Goal: Obtain resource: Obtain resource

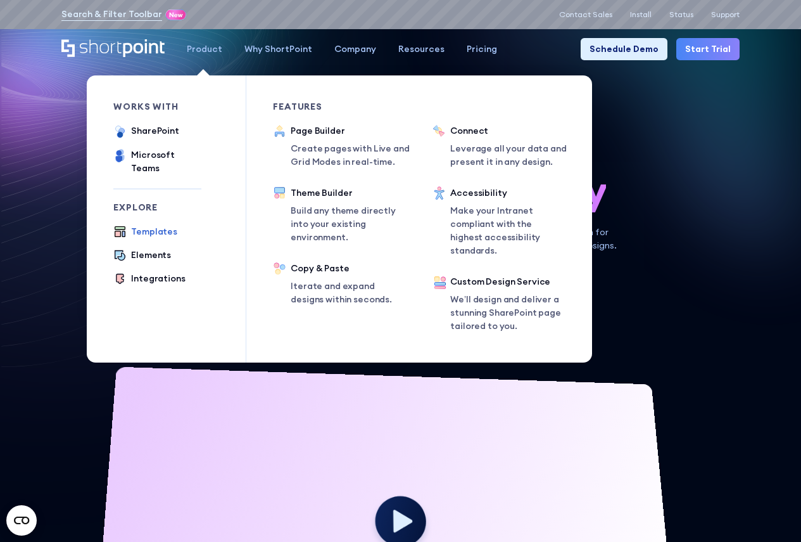
click at [144, 101] on div "Templates" at bounding box center [154, 231] width 46 height 13
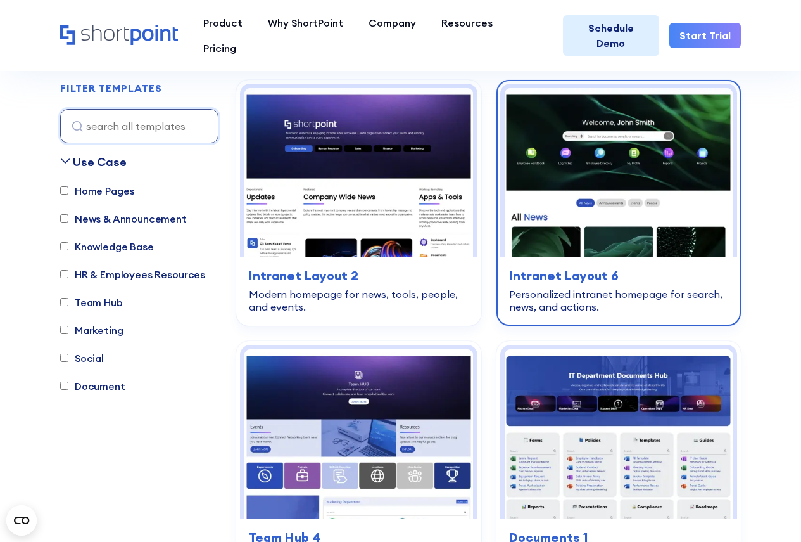
scroll to position [380, 0]
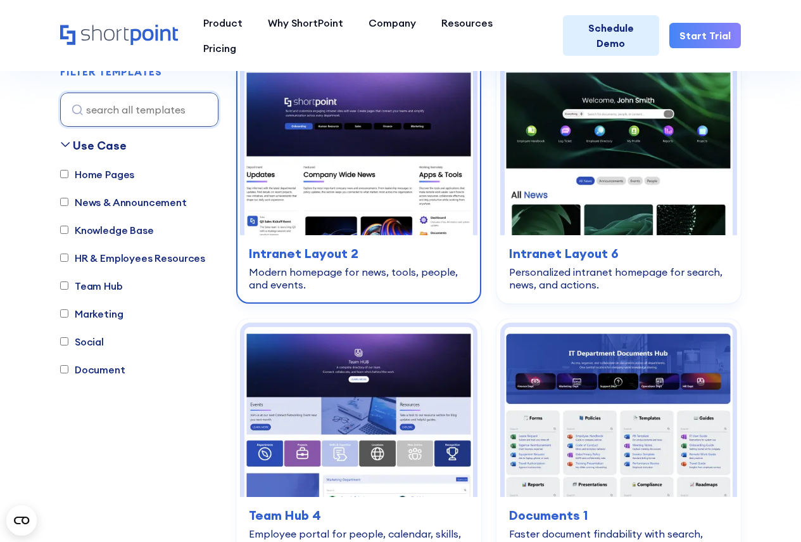
click at [358, 200] on img at bounding box center [358, 151] width 229 height 170
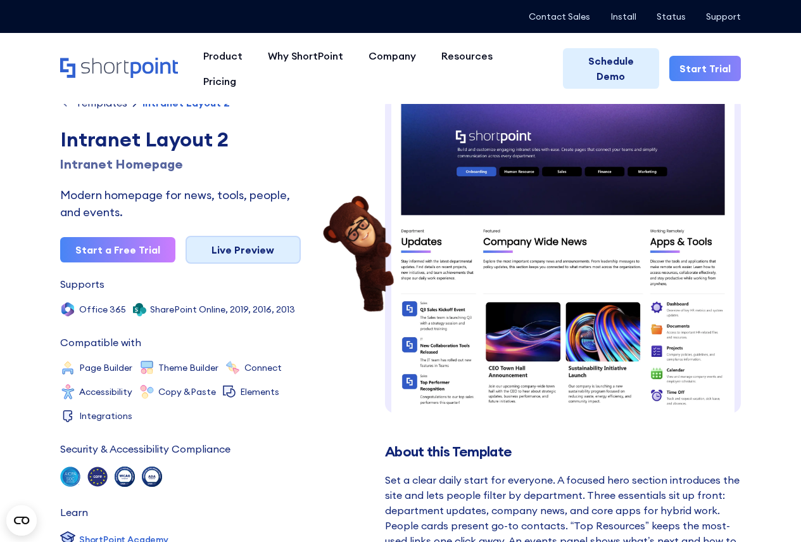
scroll to position [19, 0]
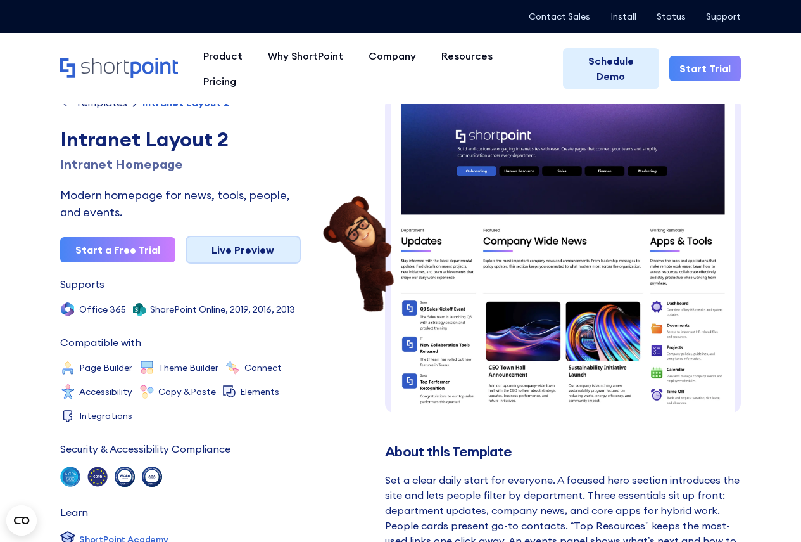
click at [264, 250] on link "Live Preview" at bounding box center [243, 250] width 115 height 28
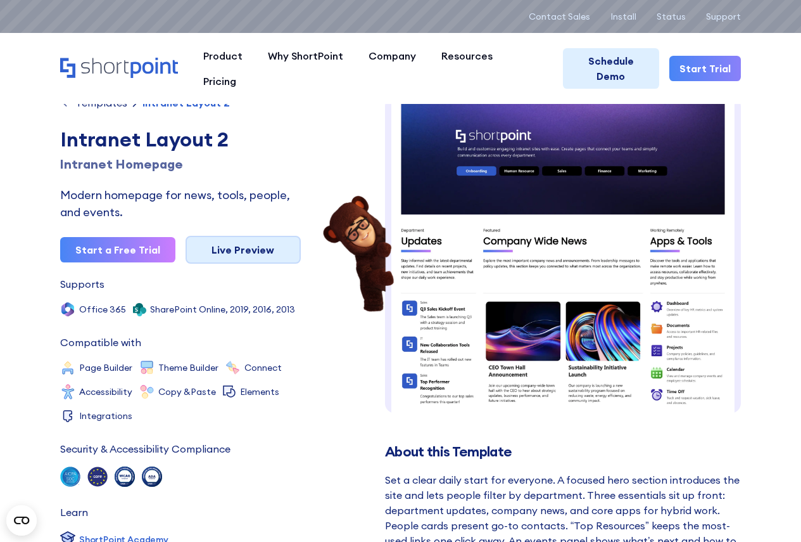
scroll to position [0, 0]
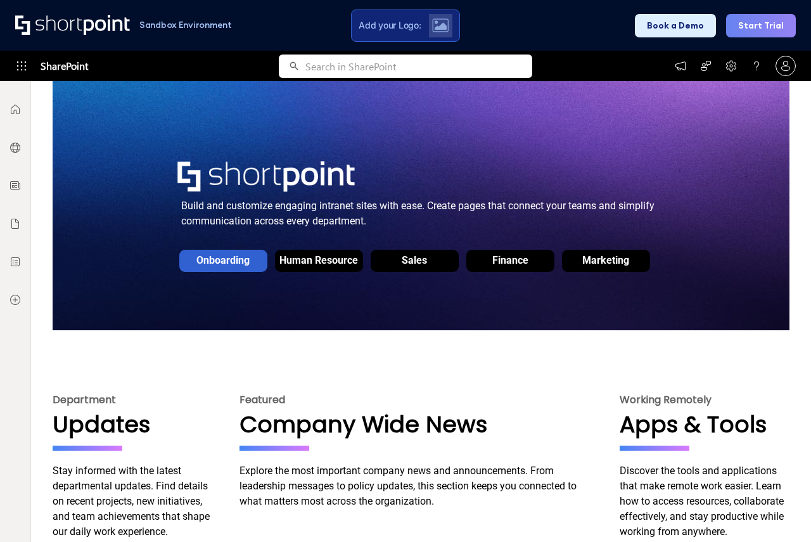
scroll to position [127, 0]
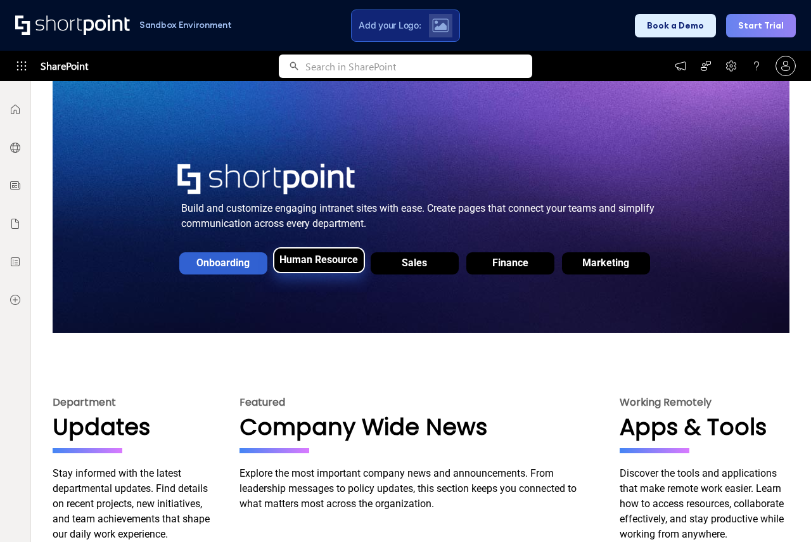
click at [315, 265] on div "Human Resource" at bounding box center [318, 259] width 79 height 12
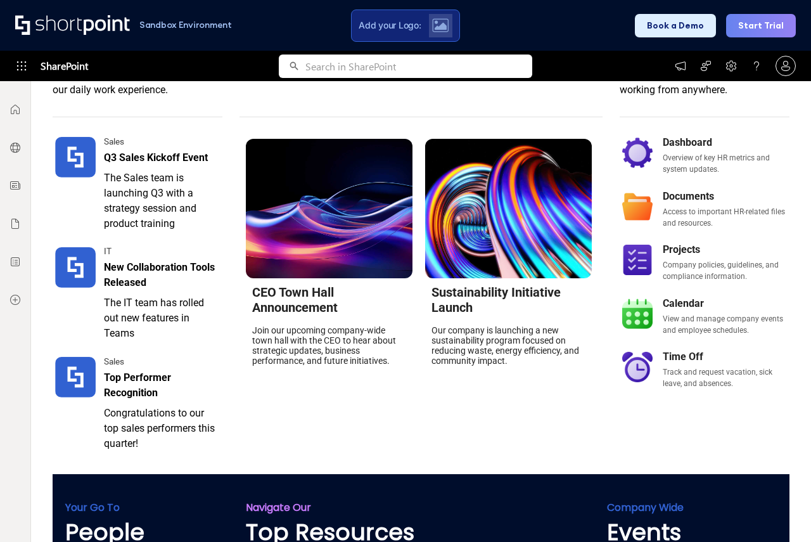
scroll to position [507, 0]
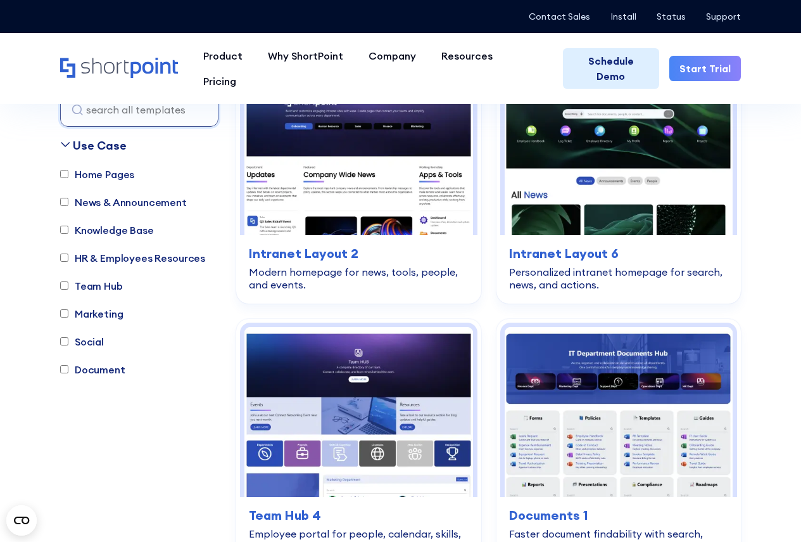
click at [64, 255] on input "HR & Employees Resources" at bounding box center [64, 258] width 8 height 8
checkbox input "true"
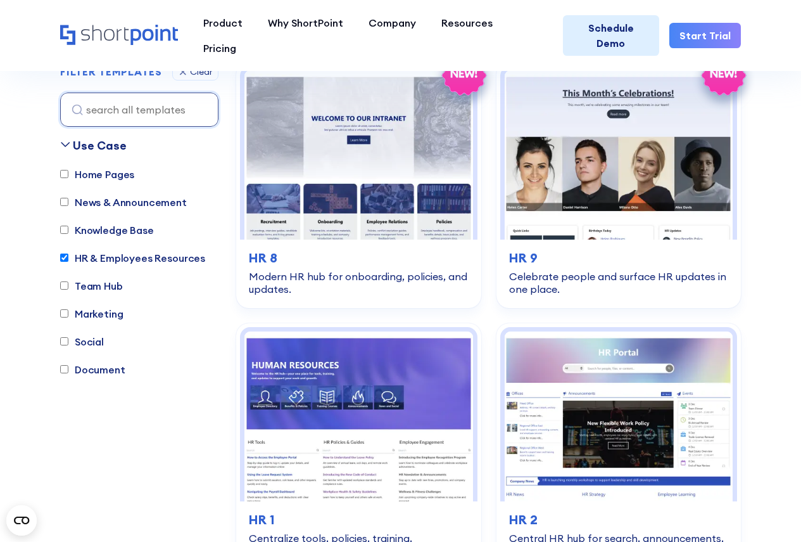
scroll to position [374, 0]
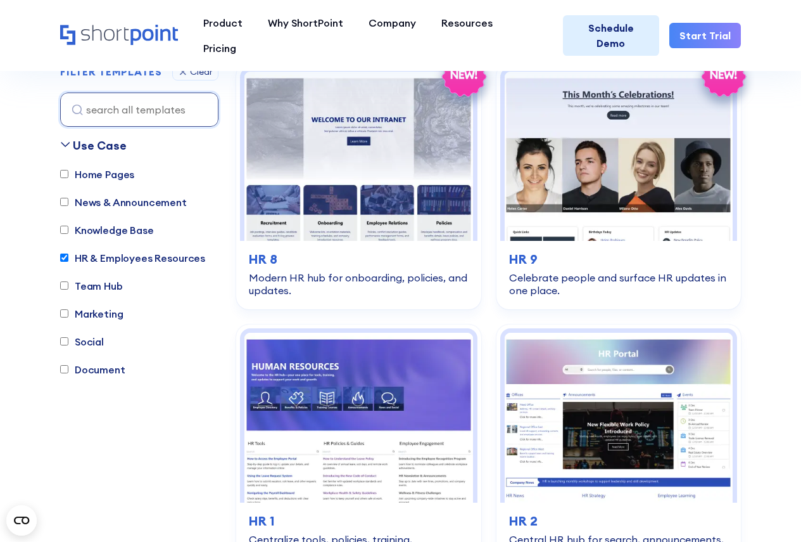
click at [61, 200] on input "News & Announcement" at bounding box center [64, 202] width 8 height 8
checkbox input "true"
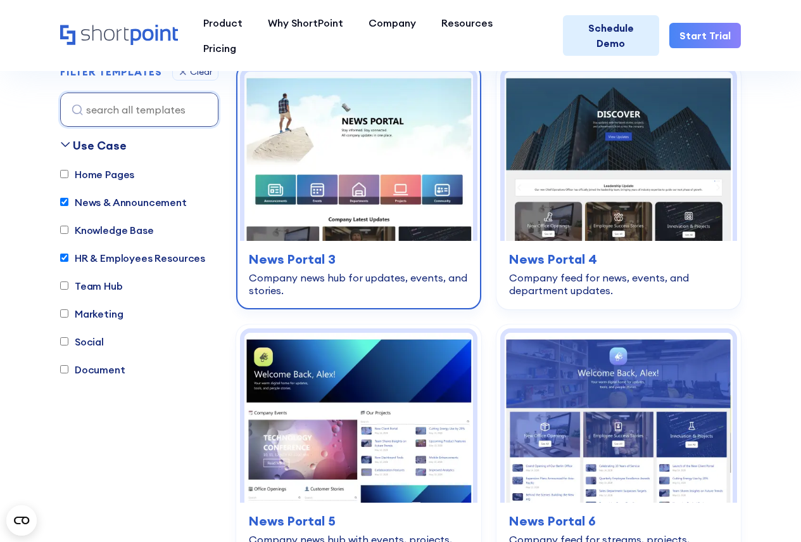
click at [378, 174] on img at bounding box center [358, 157] width 229 height 170
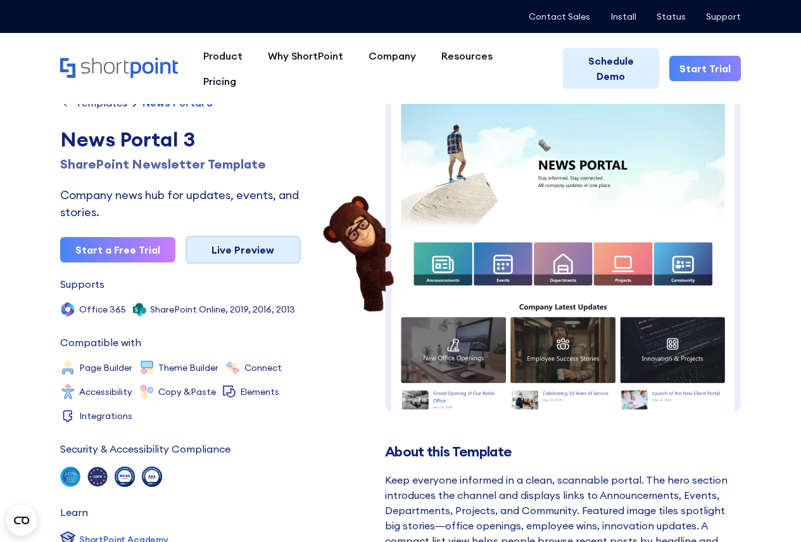
scroll to position [16, 0]
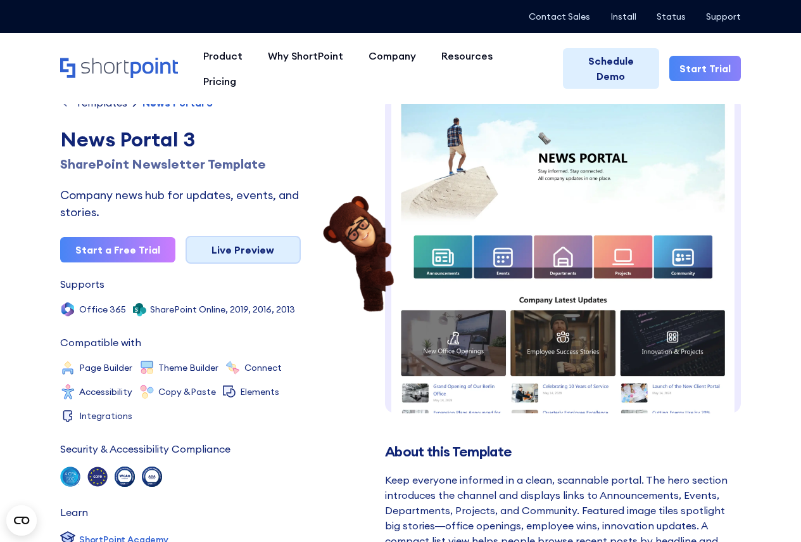
click at [257, 253] on link "Live Preview" at bounding box center [243, 250] width 115 height 28
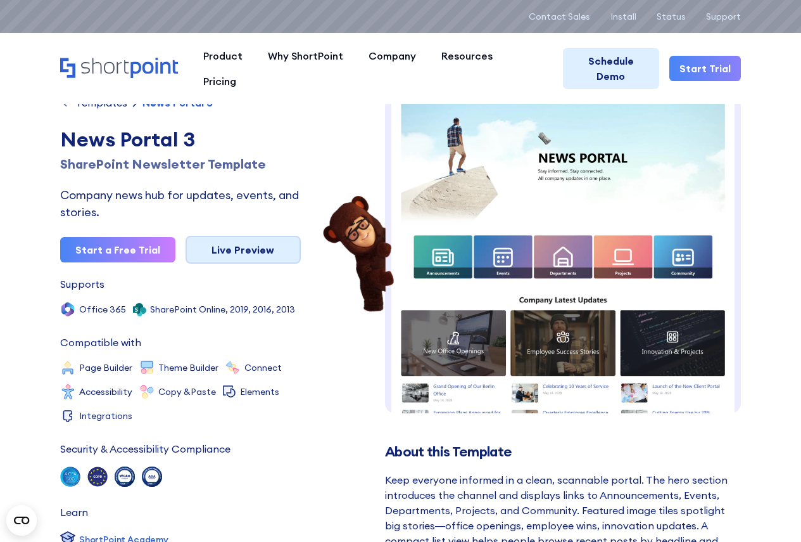
scroll to position [0, 0]
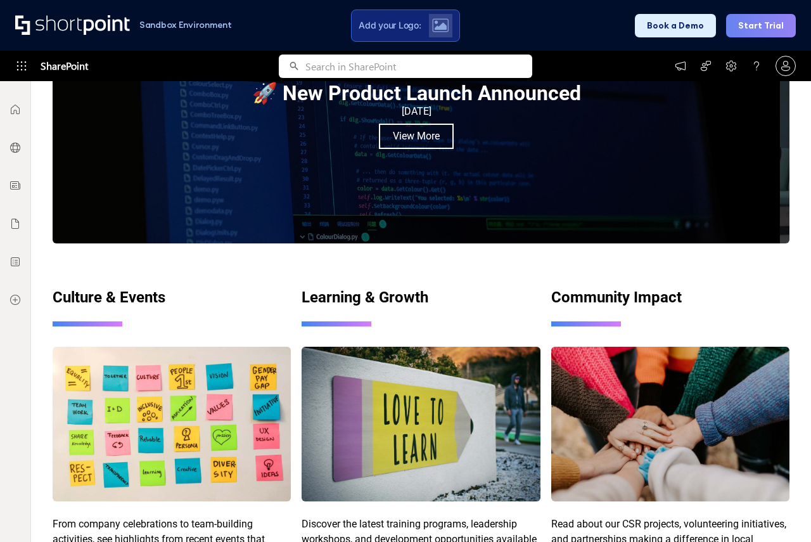
scroll to position [1304, 0]
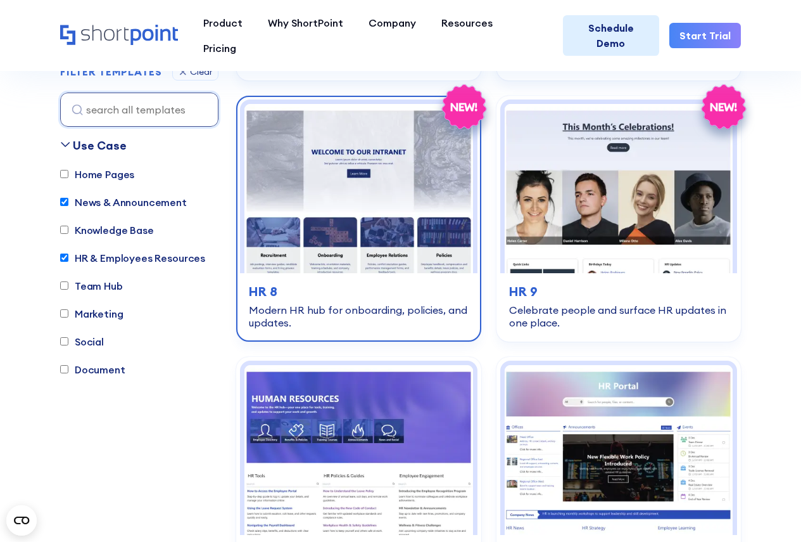
scroll to position [881, 0]
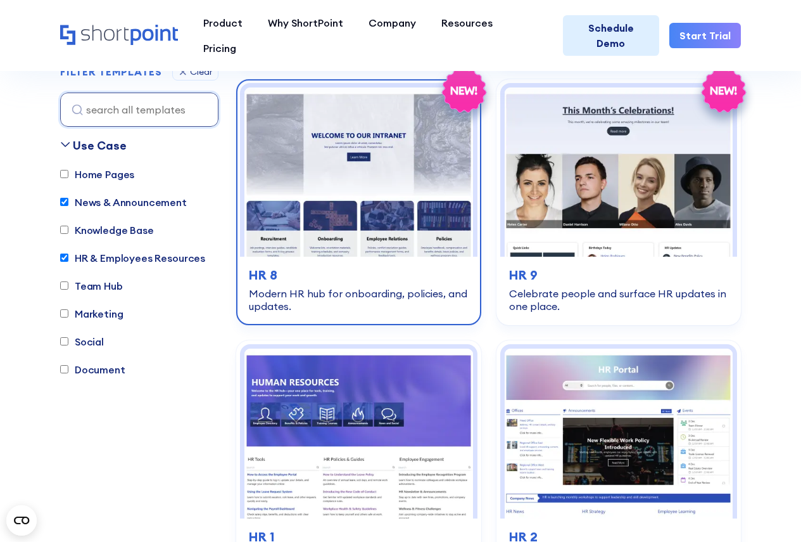
click at [358, 193] on img at bounding box center [358, 172] width 229 height 170
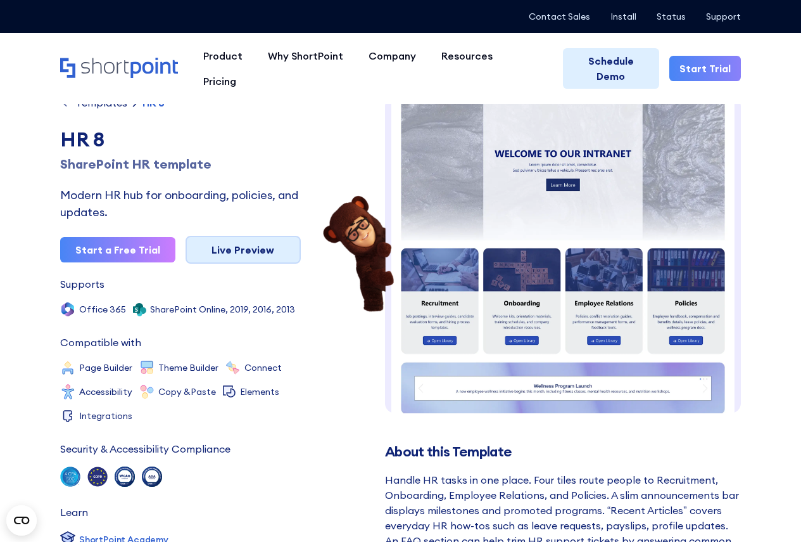
scroll to position [9, 0]
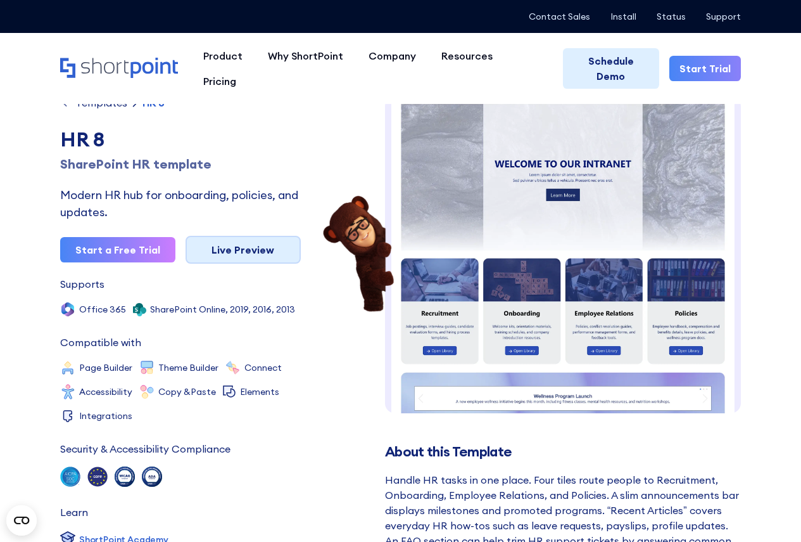
click at [246, 248] on link "Live Preview" at bounding box center [243, 250] width 115 height 28
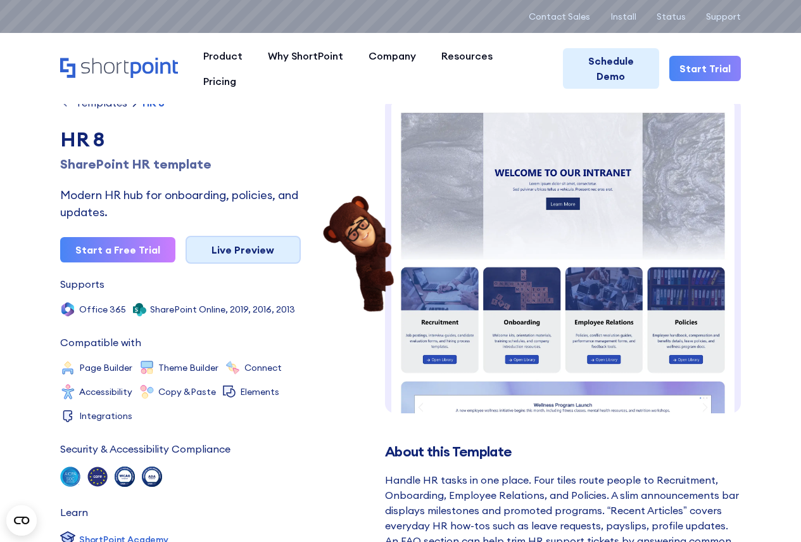
scroll to position [0, 0]
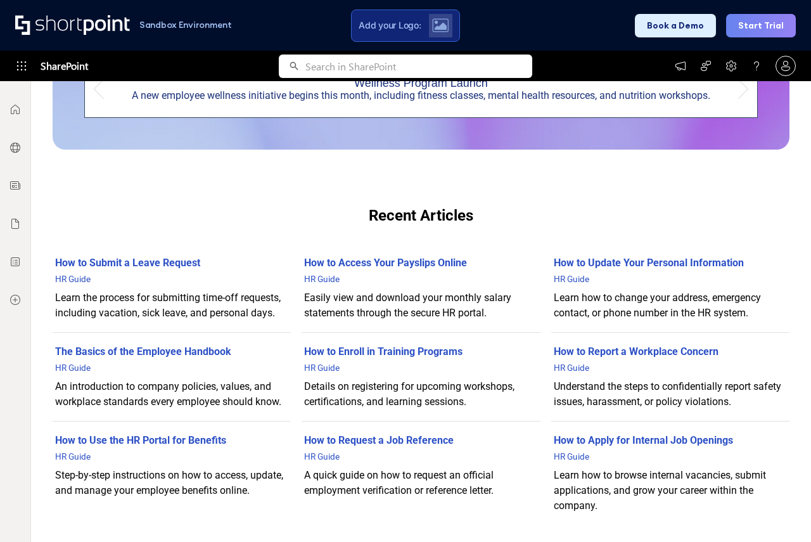
scroll to position [847, 0]
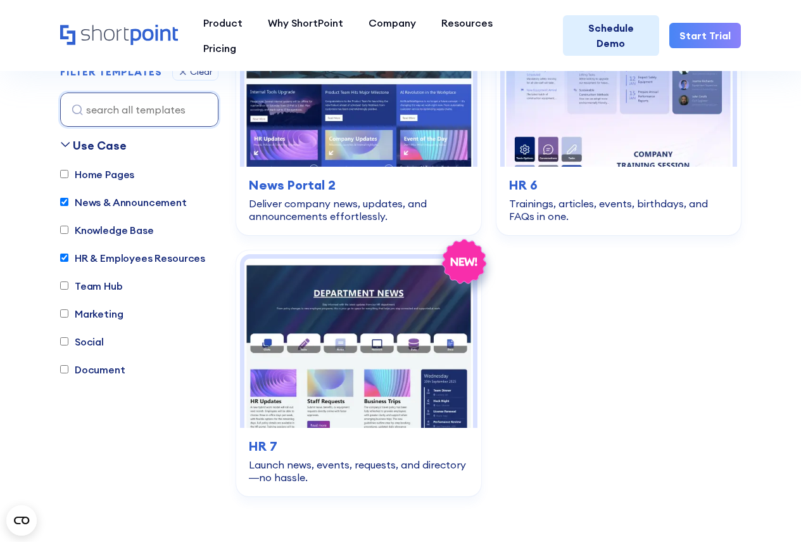
scroll to position [2017, 0]
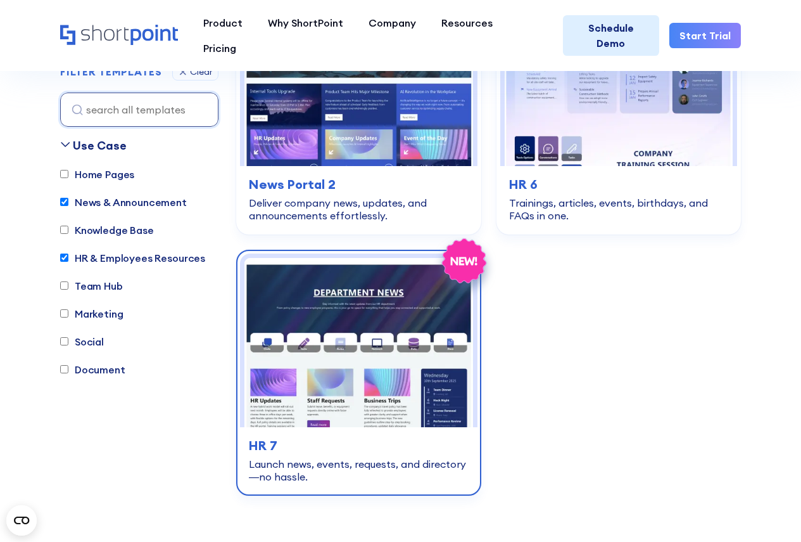
click at [347, 329] on img at bounding box center [358, 343] width 229 height 170
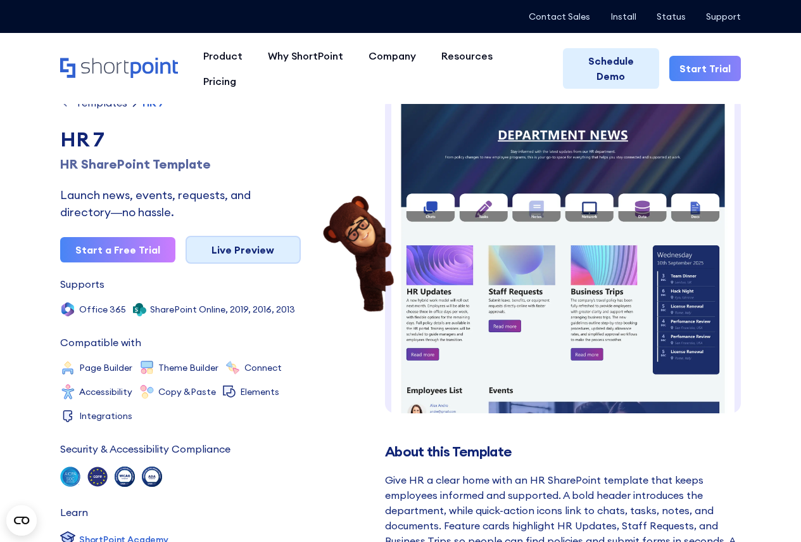
scroll to position [19, 0]
click at [262, 248] on link "Live Preview" at bounding box center [243, 250] width 115 height 28
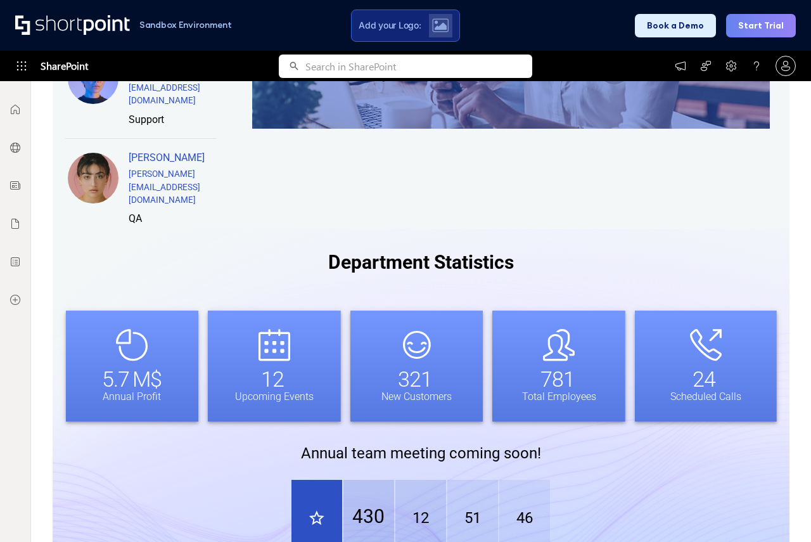
scroll to position [1017, 0]
